Goal: Task Accomplishment & Management: Use online tool/utility

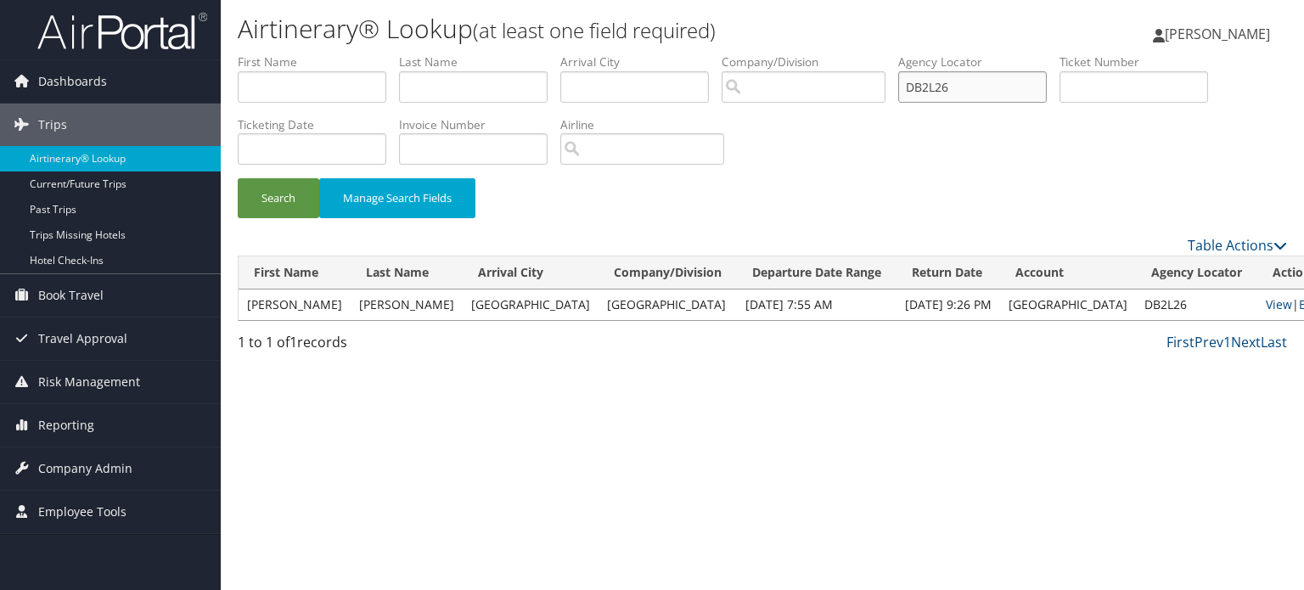
drag, startPoint x: 987, startPoint y: 83, endPoint x: 701, endPoint y: 56, distance: 287.5
click at [706, 54] on ul "First Name Last Name Departure City Arrival City Company/Division Airport/City …" at bounding box center [763, 54] width 1050 height 0
click at [294, 203] on button "Search" at bounding box center [279, 198] width 82 height 40
click at [1266, 305] on link "View" at bounding box center [1279, 304] width 26 height 16
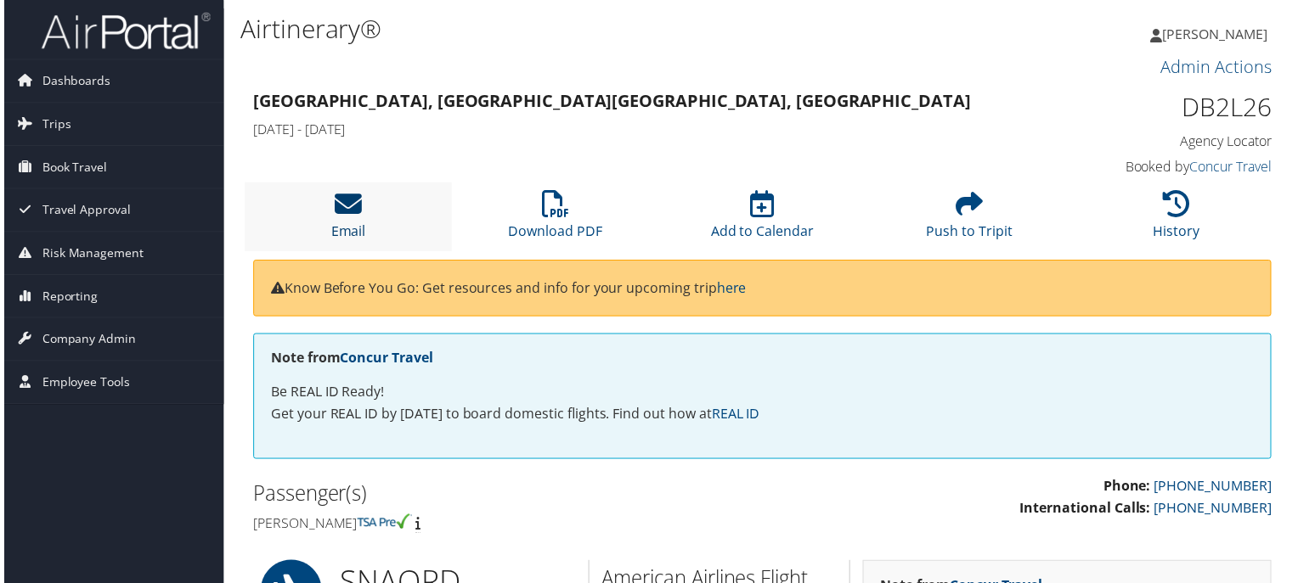
click at [346, 219] on icon at bounding box center [346, 205] width 27 height 27
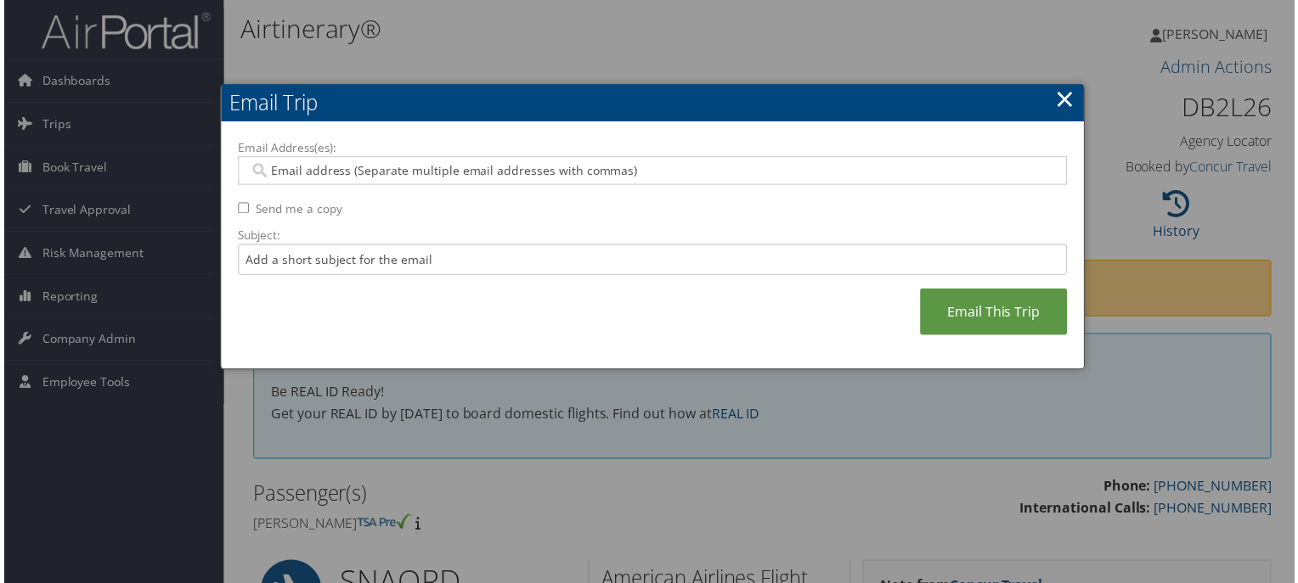
click at [365, 176] on input "Email Address(es):" at bounding box center [652, 171] width 812 height 17
paste input "SHAYS@RIMINISTREET.COM"
type input "SHAYS@RIMINISTREET.COM"
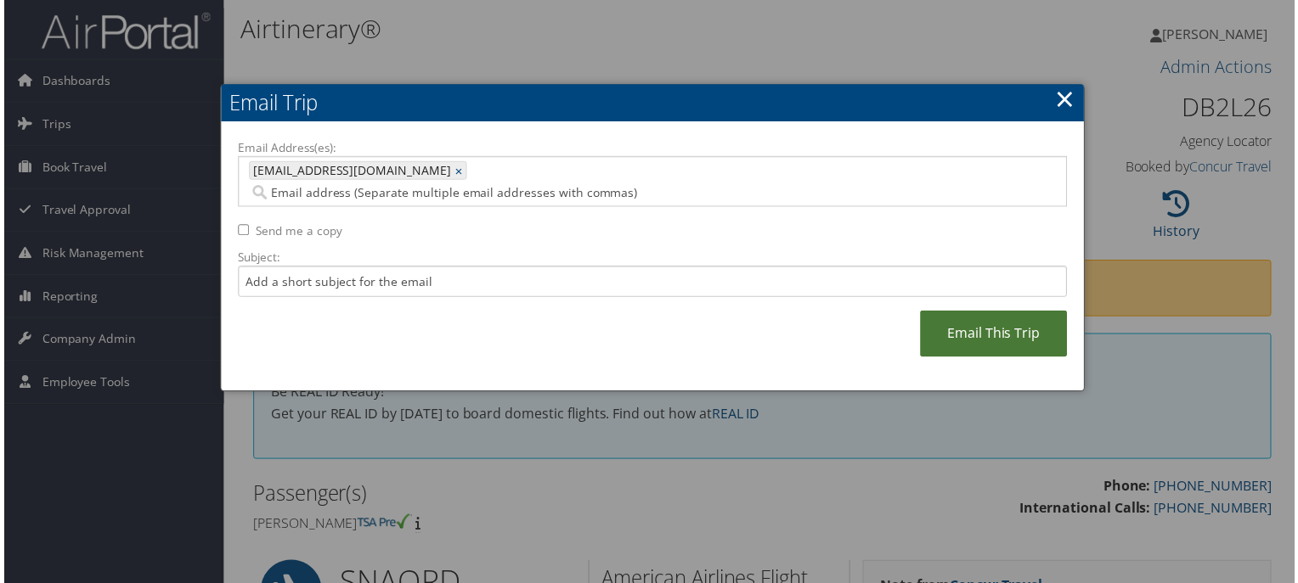
click at [985, 327] on link "Email This Trip" at bounding box center [995, 336] width 148 height 47
